Goal: Transaction & Acquisition: Obtain resource

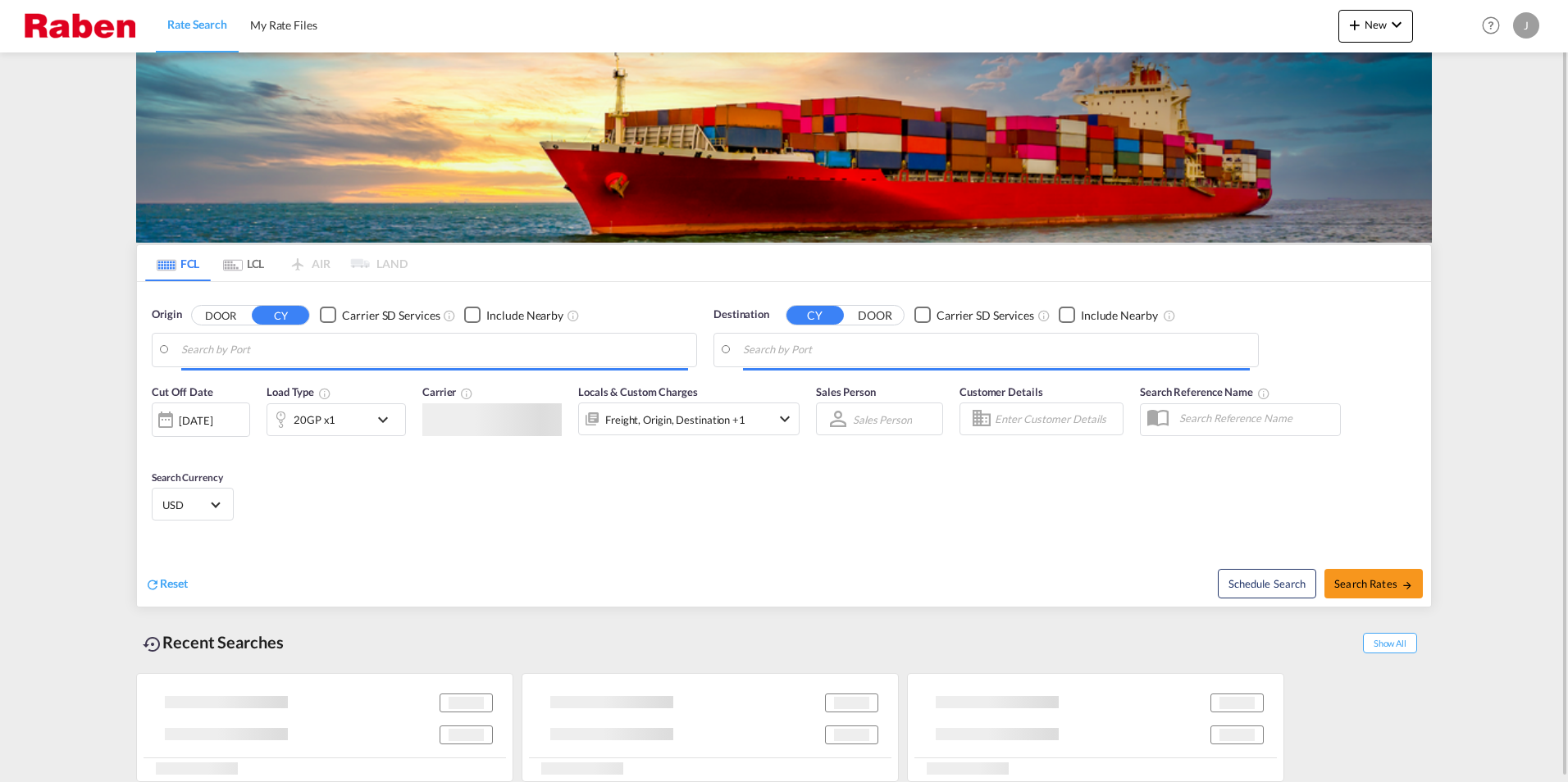
type input "[GEOGRAPHIC_DATA], NLRTM"
type input "[GEOGRAPHIC_DATA], [GEOGRAPHIC_DATA], USLAX"
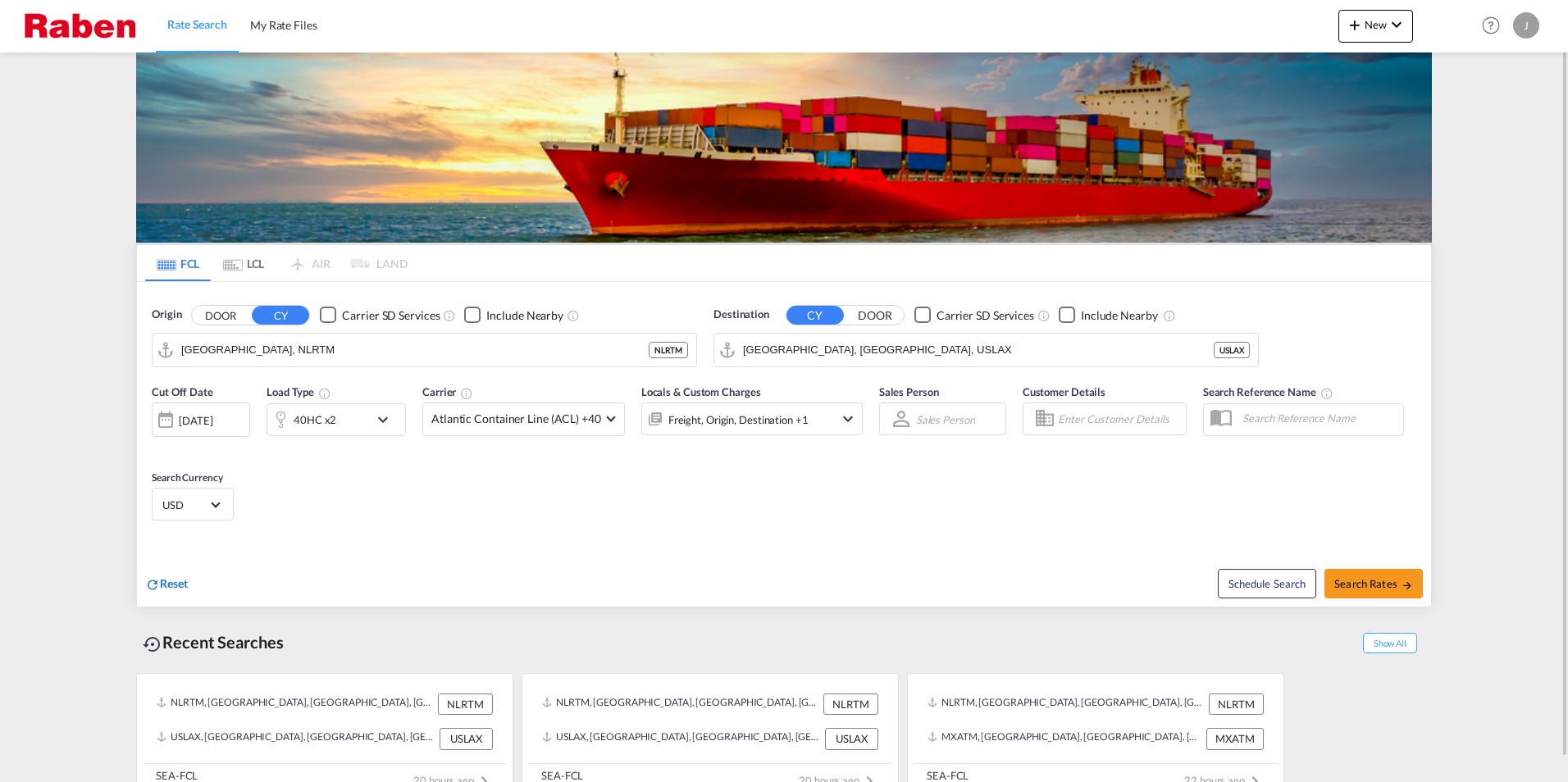
click at [179, 587] on span "Reset" at bounding box center [173, 584] width 27 height 14
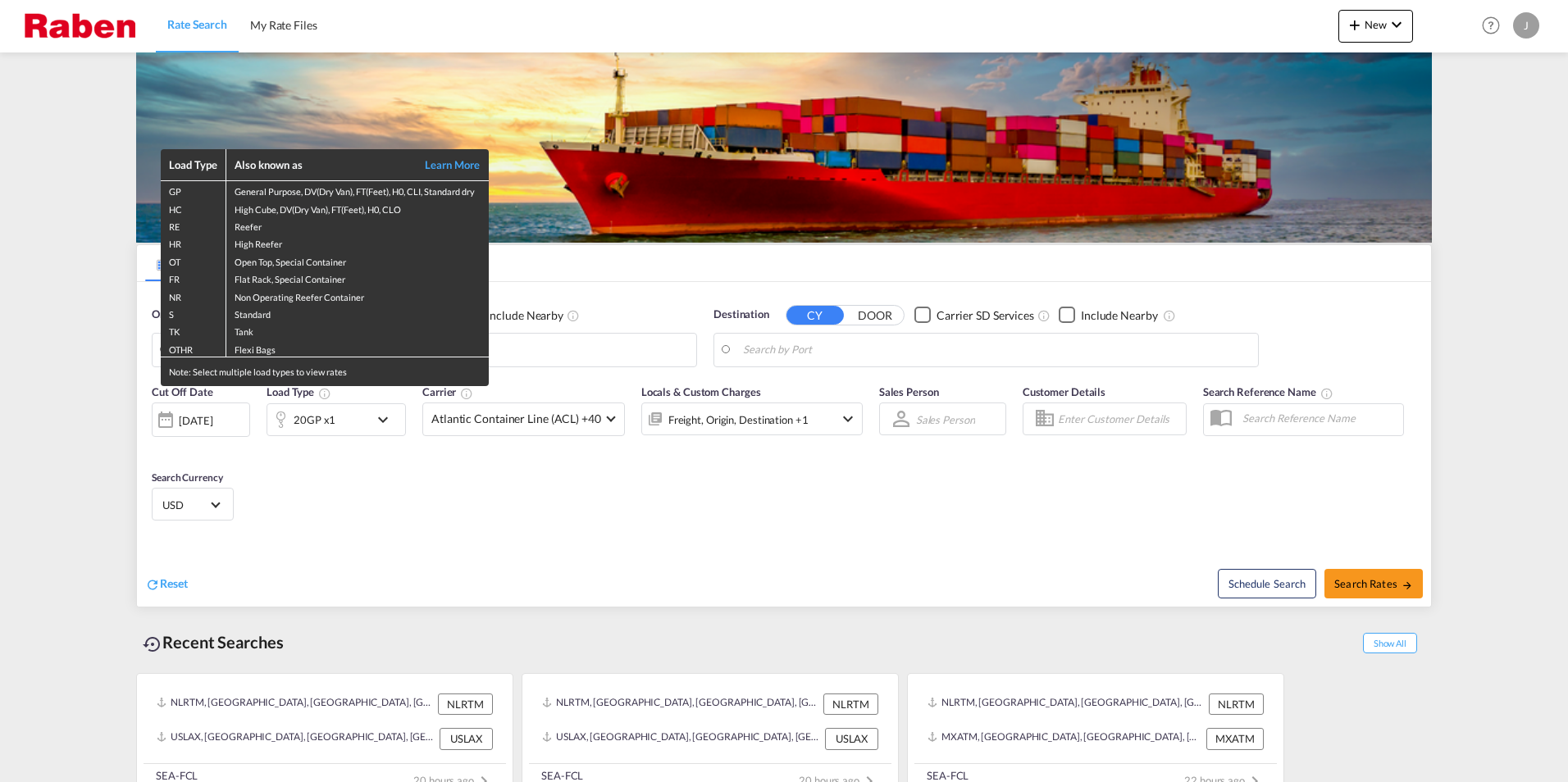
click at [340, 534] on div "Load Type Also known as Learn More GP General Purpose, DV(Dry Van), FT(Feet), H…" at bounding box center [784, 391] width 1568 height 782
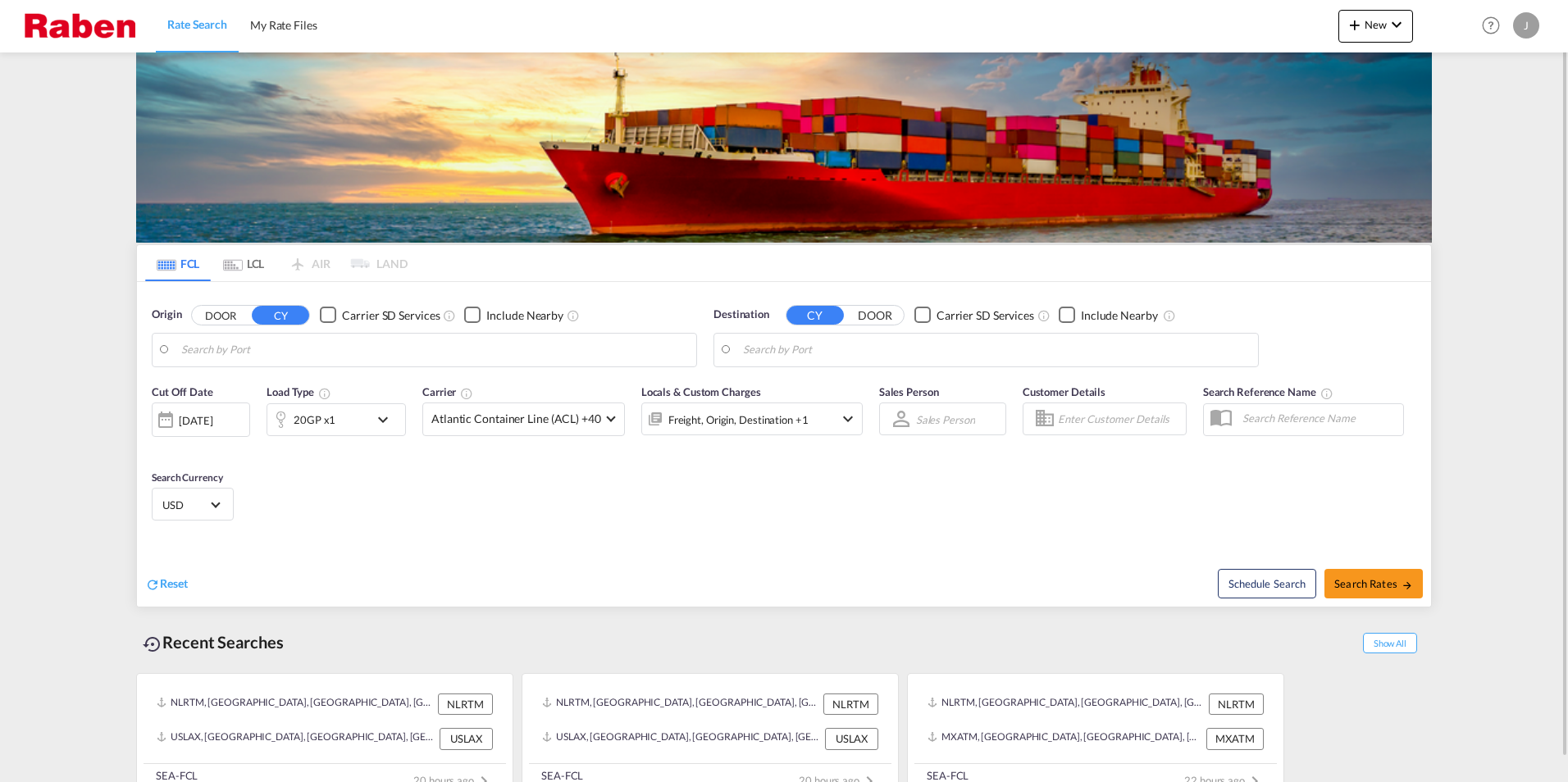
click at [267, 349] on body "Rate Search My Rate Files Rate Search My Rate Files New Rates Ratecard Rateshee…" at bounding box center [784, 391] width 1568 height 782
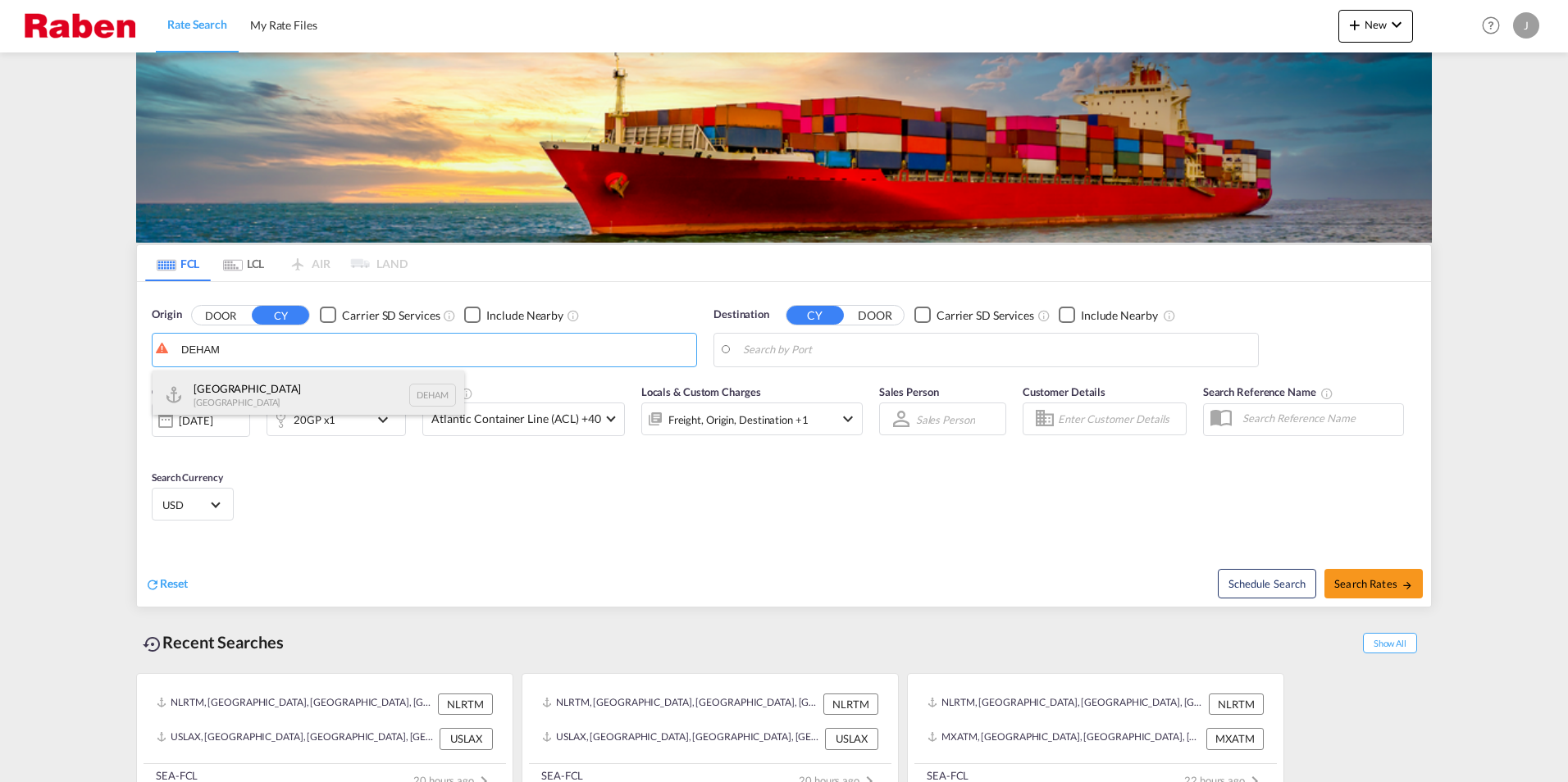
click at [245, 388] on div "[GEOGRAPHIC_DATA] [GEOGRAPHIC_DATA] DEHAM" at bounding box center [308, 395] width 312 height 50
type input "[GEOGRAPHIC_DATA], [GEOGRAPHIC_DATA]"
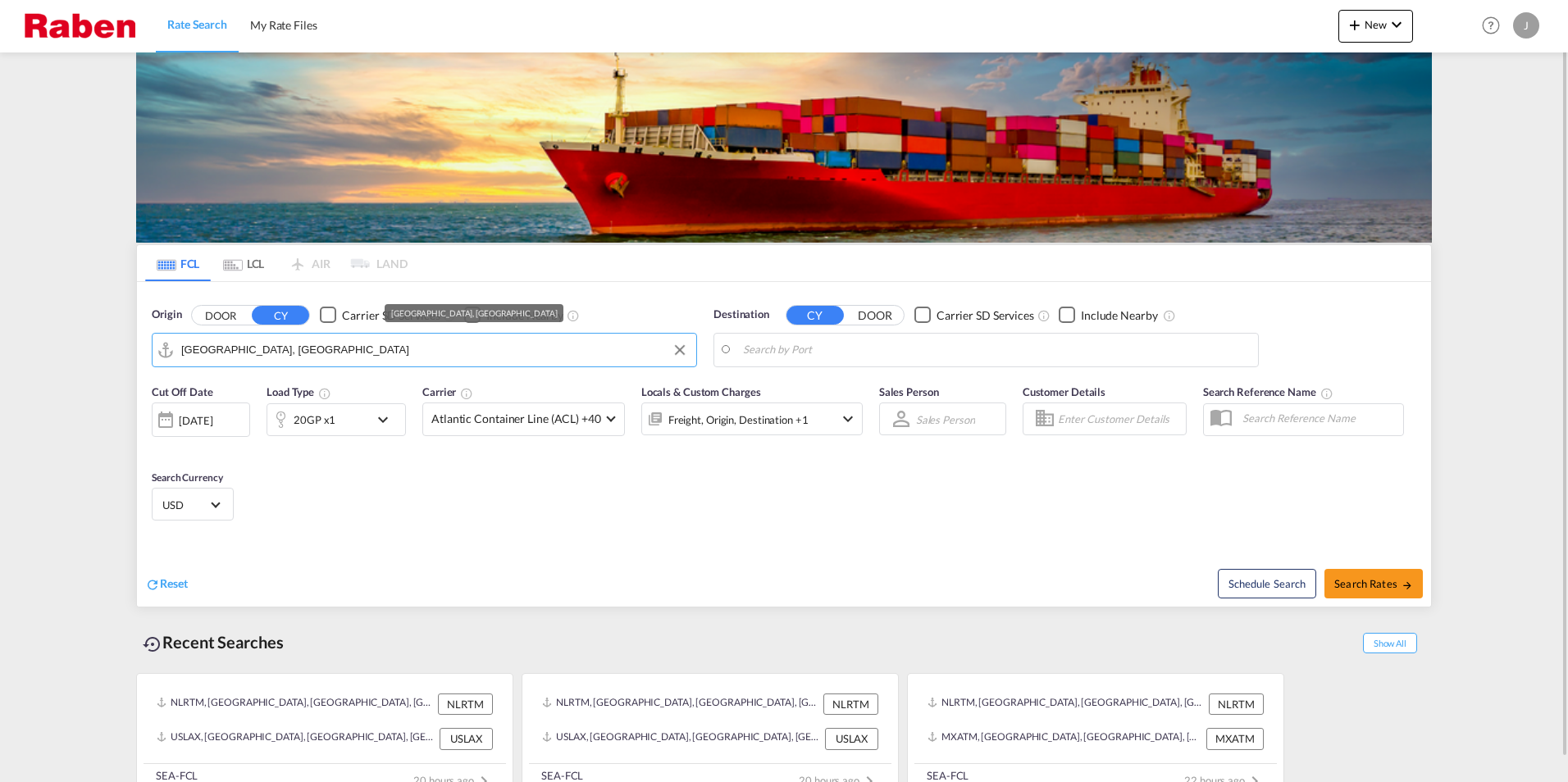
click at [799, 353] on body "Rate Search My Rate Files Rate Search My Rate Files New Rates Ratecard Rateshee…" at bounding box center [784, 391] width 1568 height 782
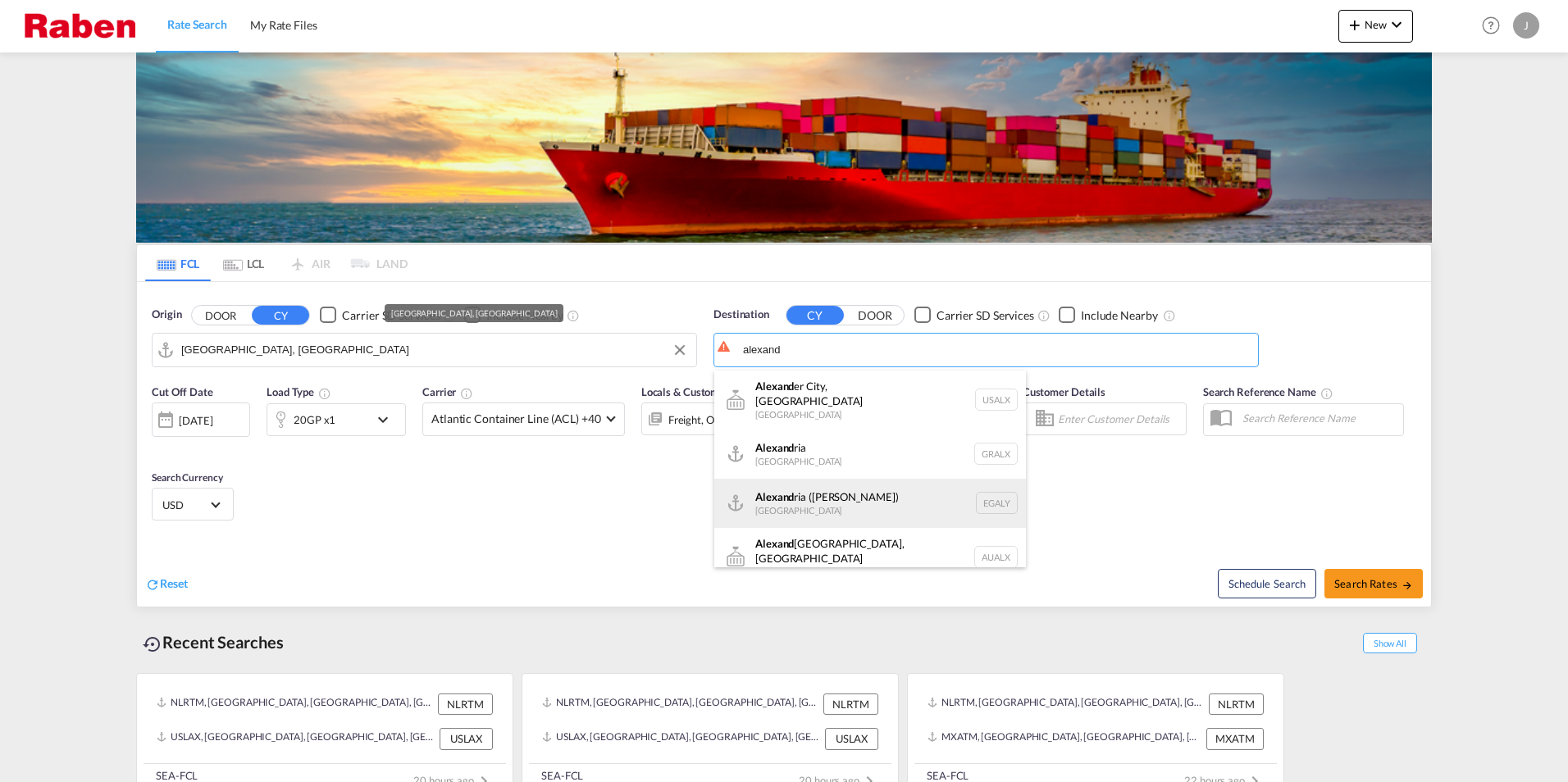
click at [832, 492] on div "[PERSON_NAME] ([GEOGRAPHIC_DATA]) [GEOGRAPHIC_DATA] EGALY" at bounding box center [870, 504] width 312 height 50
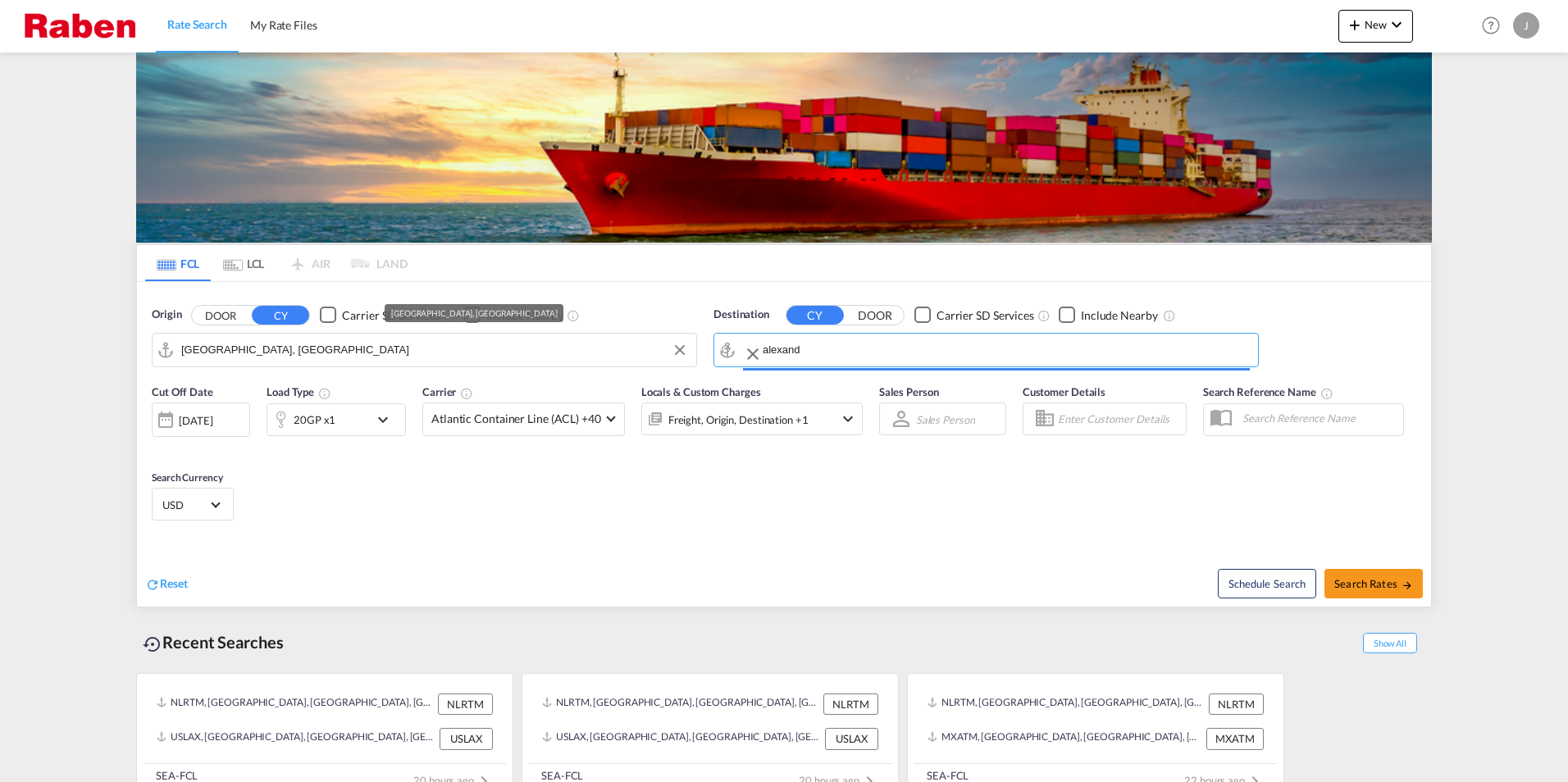
type input "Alexandria ([GEOGRAPHIC_DATA]), EGALY"
click at [578, 426] on span "Atlantic Container Line (ACL) +40" at bounding box center [516, 419] width 170 height 17
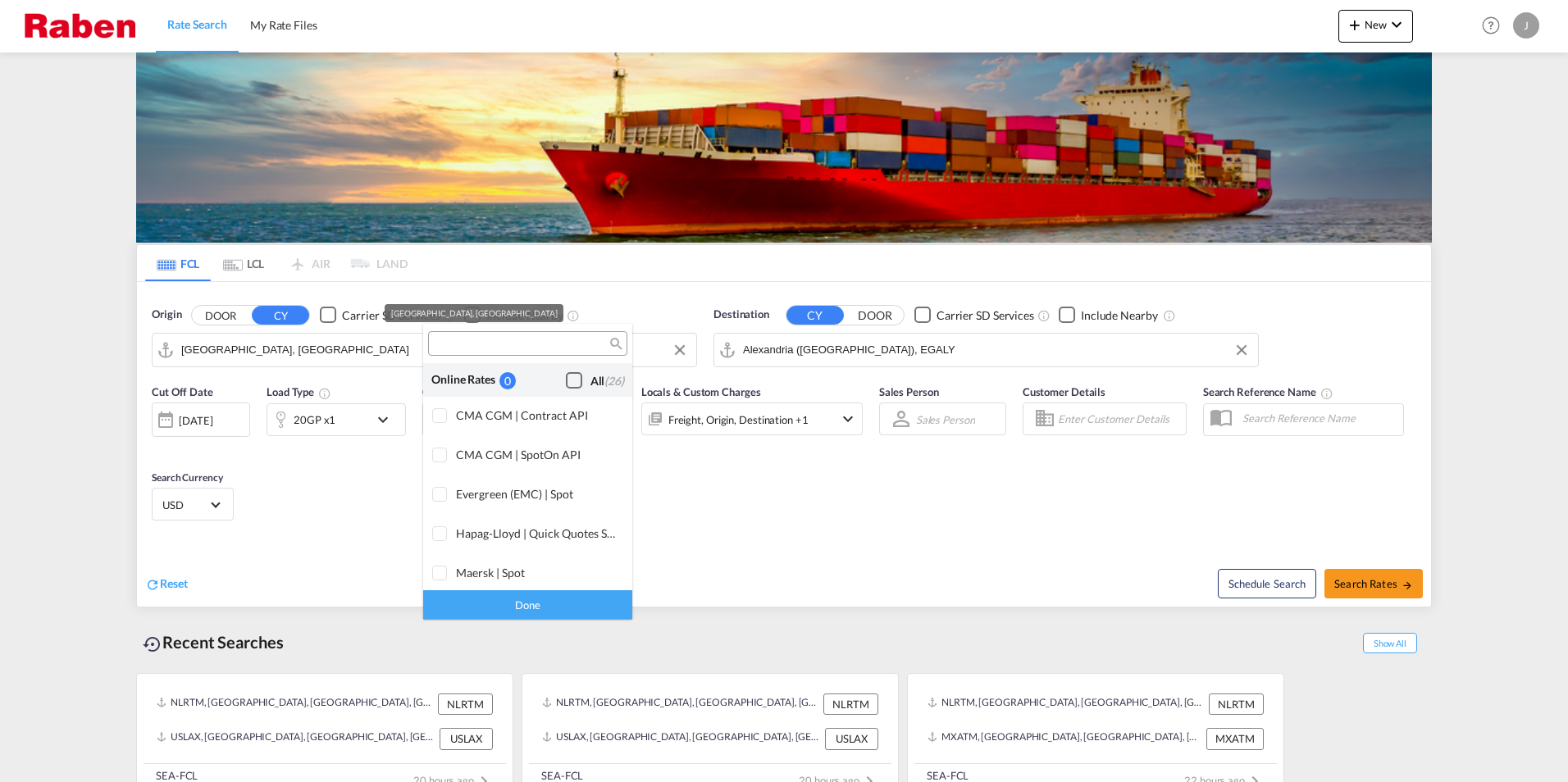
scroll to position [1002, 0]
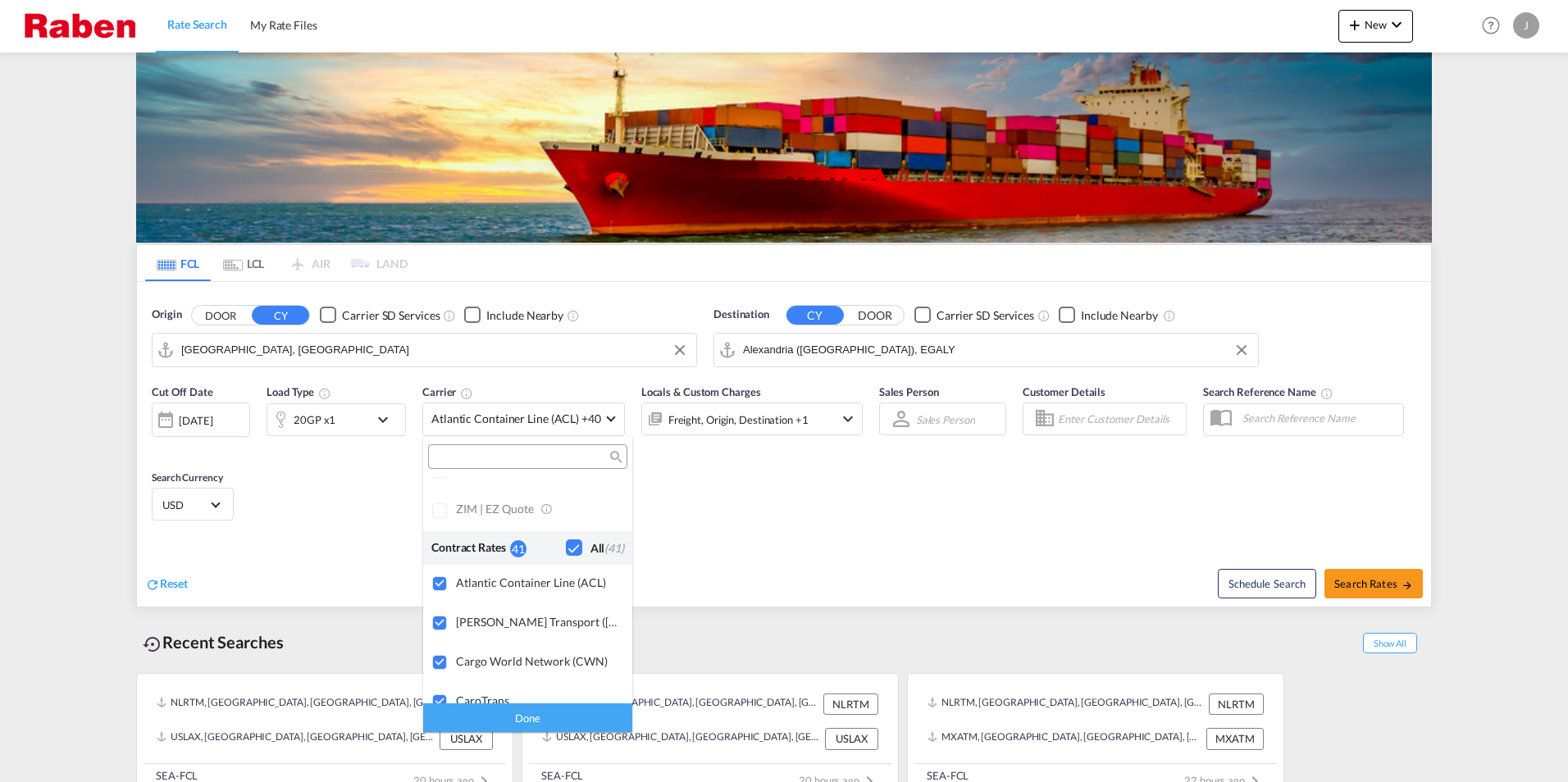
click at [566, 546] on div "Checkbox No Ink" at bounding box center [574, 547] width 17 height 17
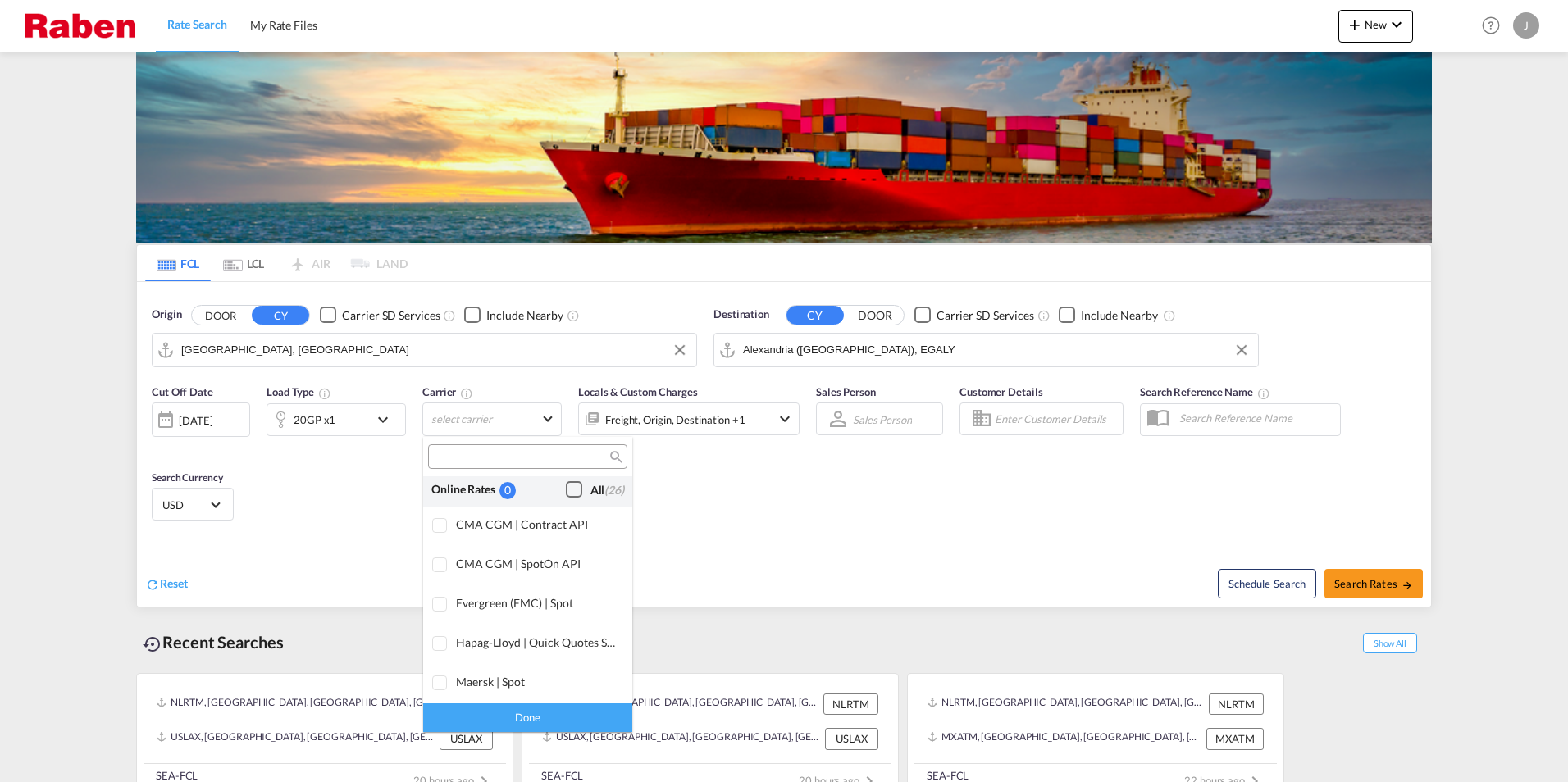
scroll to position [0, 0]
click at [566, 492] on div "Checkbox No Ink" at bounding box center [574, 492] width 17 height 17
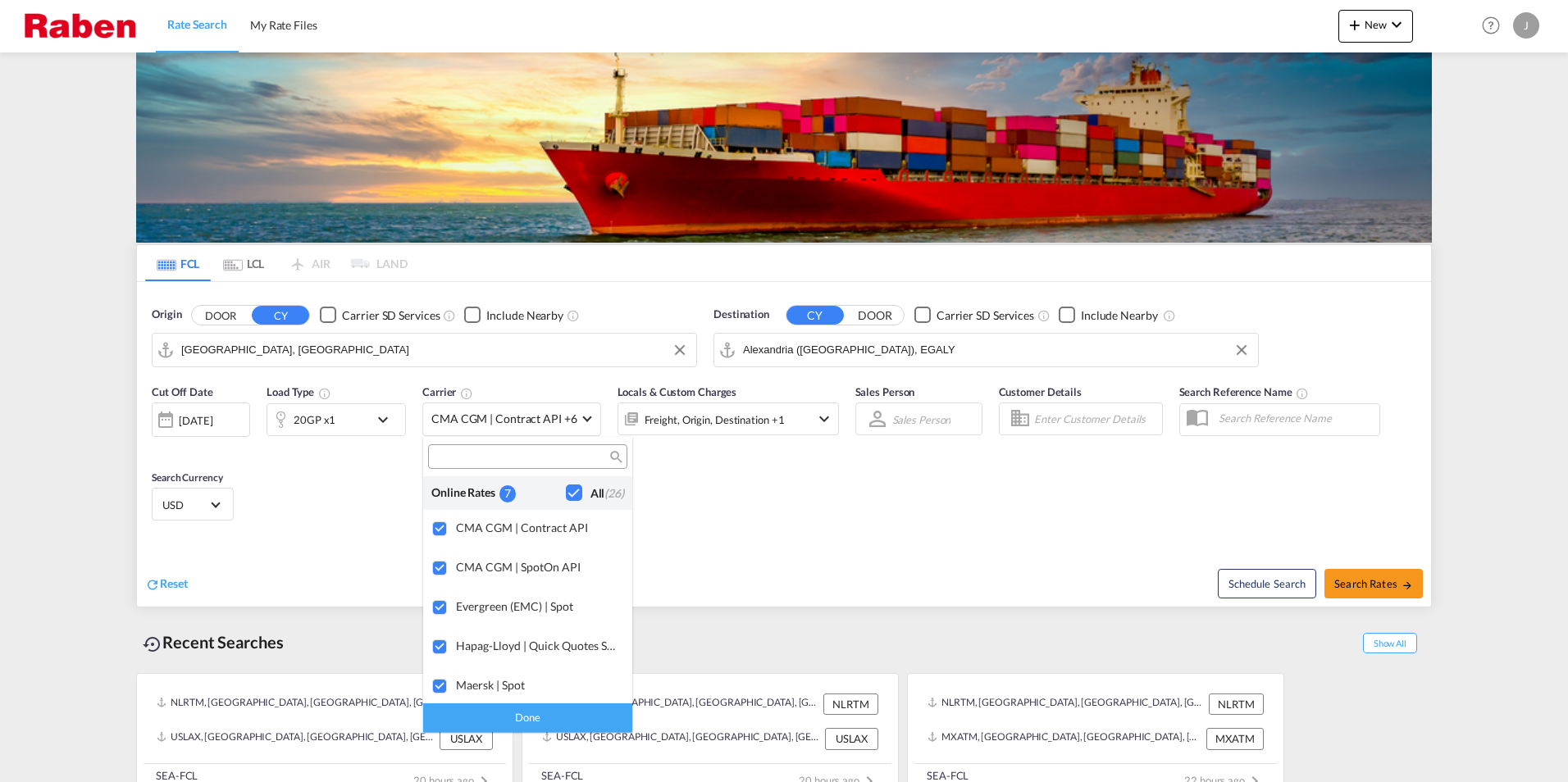
click at [761, 501] on md-backdrop at bounding box center [784, 391] width 1568 height 782
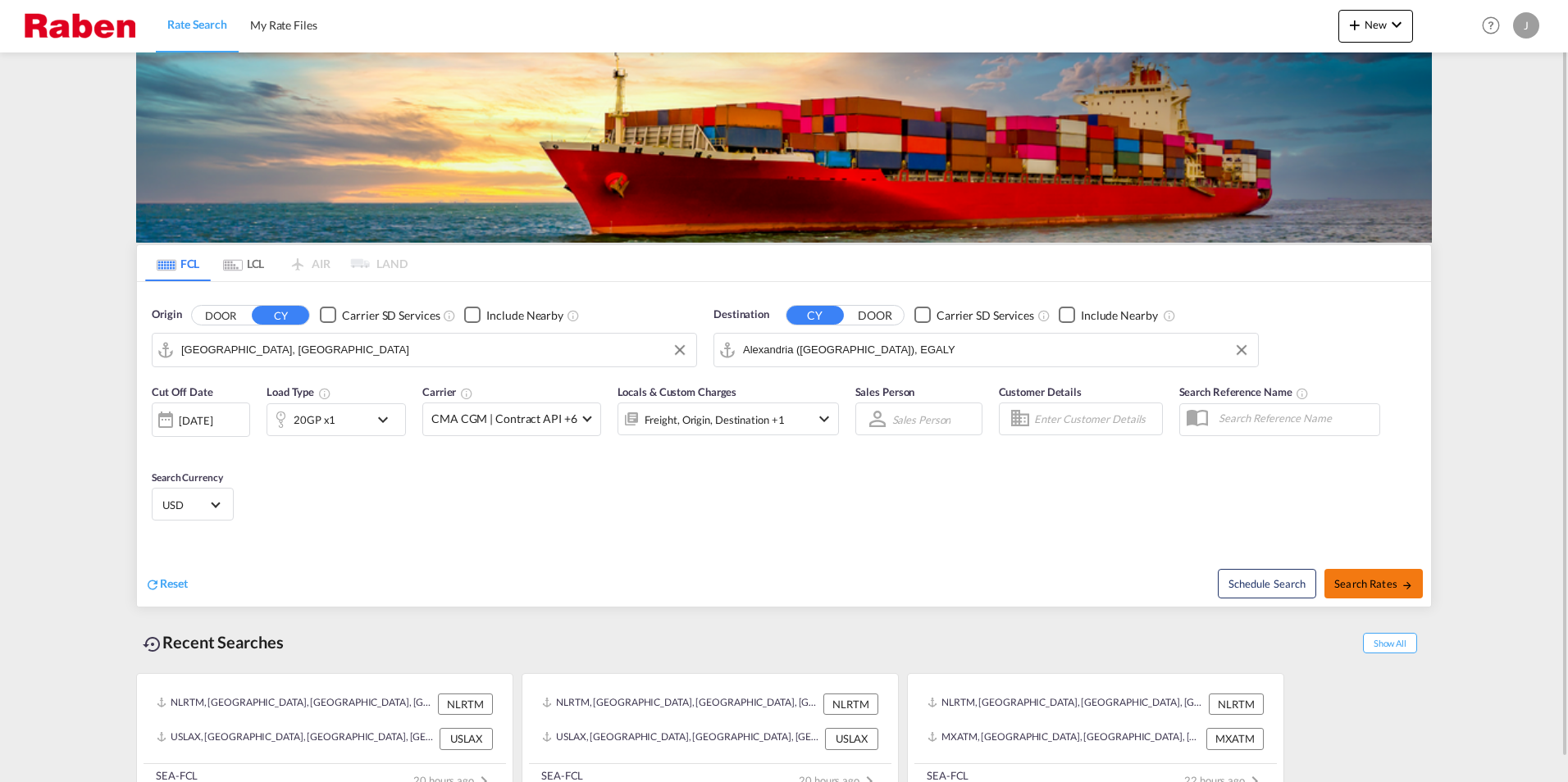
click at [1383, 582] on span "Search Rates" at bounding box center [1373, 584] width 79 height 13
type input "DEHAM to EGALY / [DATE]"
